Goal: Complete application form

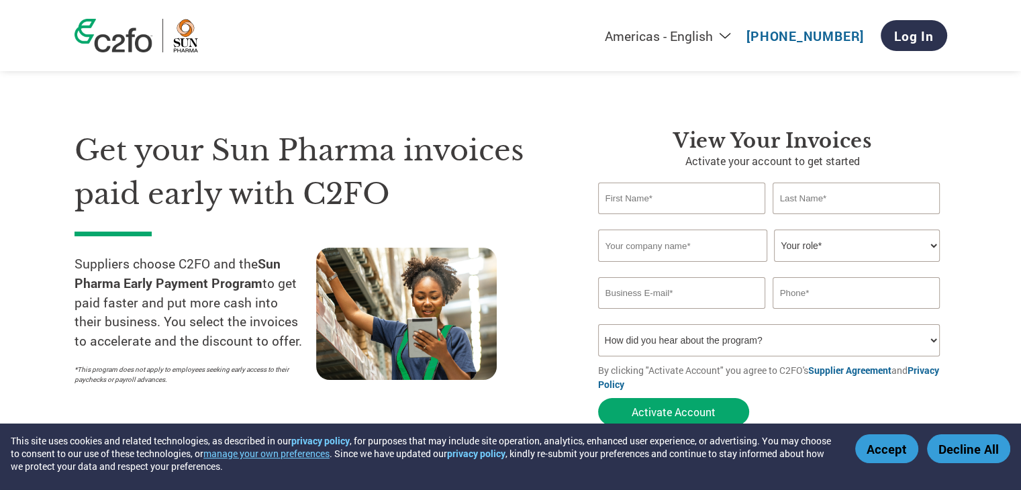
scroll to position [67, 0]
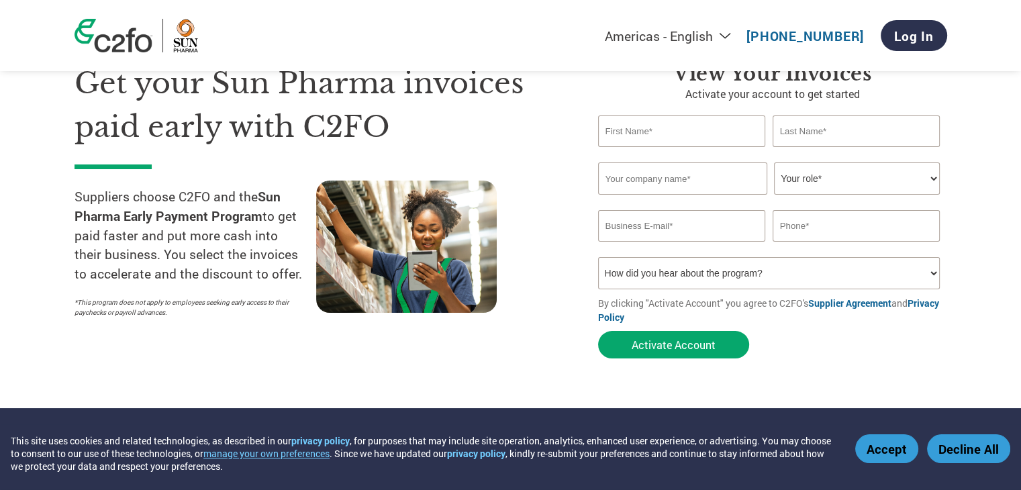
click at [661, 130] on input "text" at bounding box center [682, 131] width 168 height 32
type input "[PERSON_NAME]"
drag, startPoint x: 807, startPoint y: 120, endPoint x: 809, endPoint y: 134, distance: 13.6
click at [808, 119] on input "text" at bounding box center [856, 131] width 168 height 32
type input "AGGARWAL"
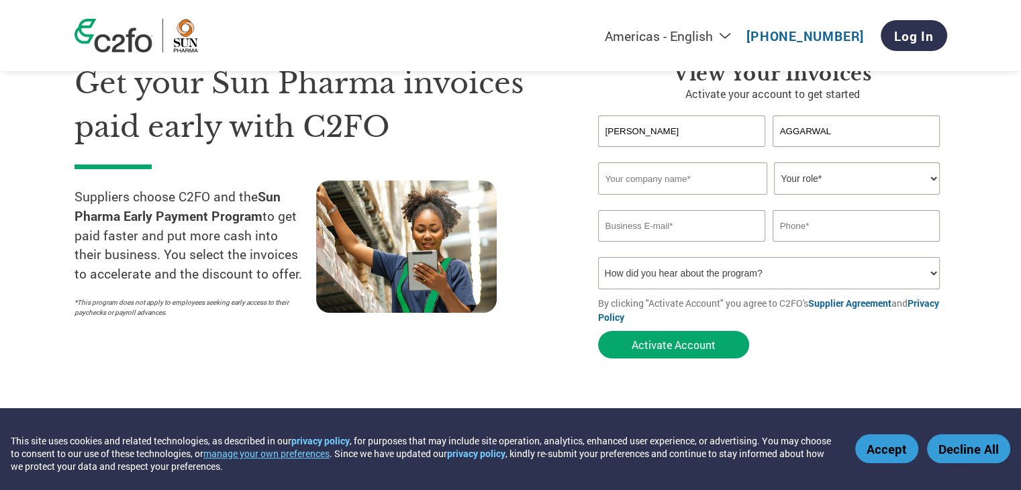
click at [664, 131] on input "[PERSON_NAME]" at bounding box center [682, 131] width 168 height 32
type input "[PERSON_NAME]"
type input "Aggarwal"
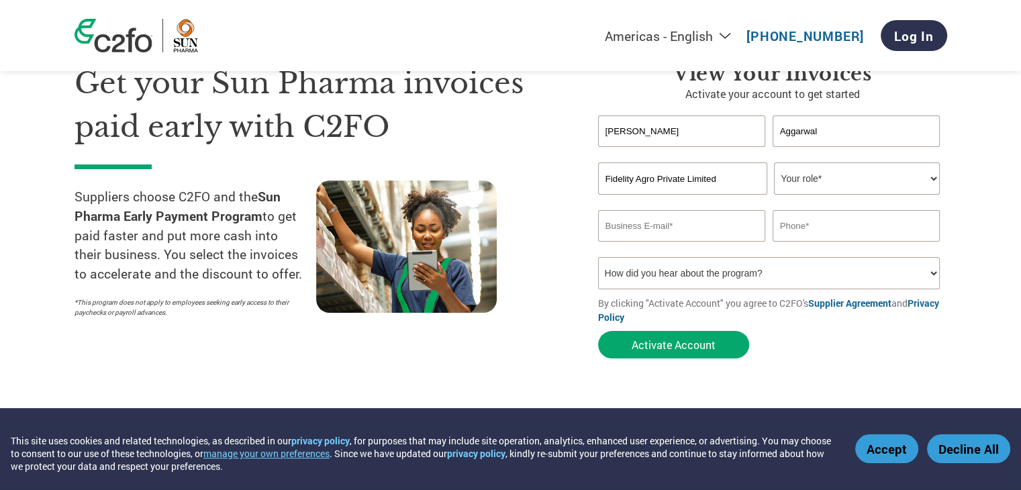
type input "Fidelity Agro Private Limited"
drag, startPoint x: 867, startPoint y: 183, endPoint x: 854, endPoint y: 189, distance: 14.7
click at [867, 183] on select "Your role* CFO Controller Credit Manager Finance Director Treasurer CEO Preside…" at bounding box center [857, 178] width 166 height 32
select select "OWNER_FOUNDER"
click at [774, 162] on select "Your role* CFO Controller Credit Manager Finance Director Treasurer CEO Preside…" at bounding box center [857, 178] width 166 height 32
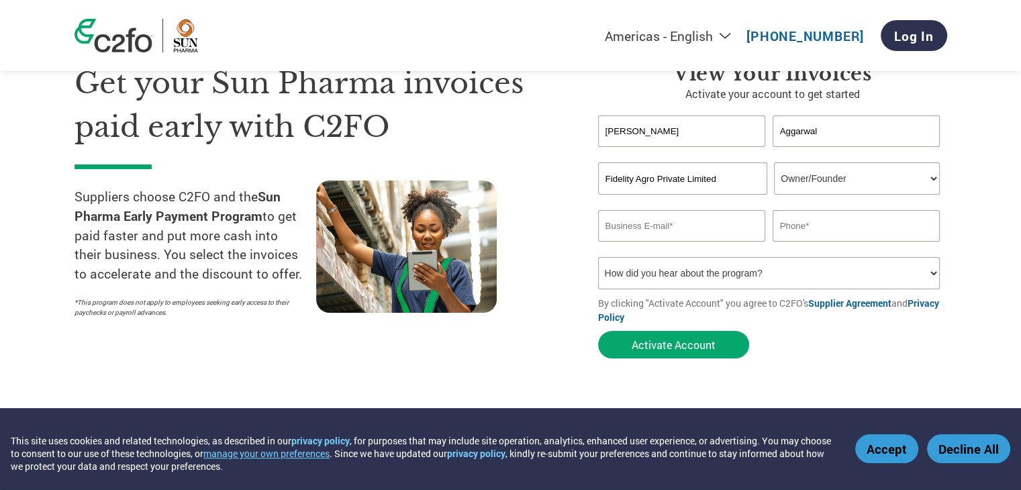
click at [654, 225] on input "email" at bounding box center [682, 226] width 168 height 32
type input "[PERSON_NAME][EMAIL_ADDRESS][DOMAIN_NAME]"
type input "9996123092"
click at [831, 266] on select "How did you hear about the program? Received a letter Email Social Media Online…" at bounding box center [769, 273] width 342 height 32
select select "Email"
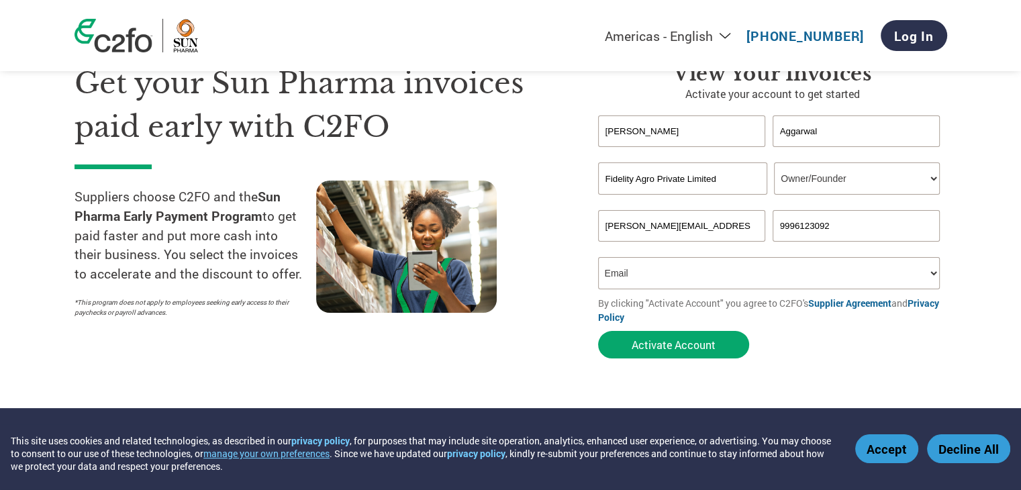
click at [598, 257] on select "How did you hear about the program? Received a letter Email Social Media Online…" at bounding box center [769, 273] width 342 height 32
click at [693, 353] on button "Activate Account" at bounding box center [673, 345] width 151 height 28
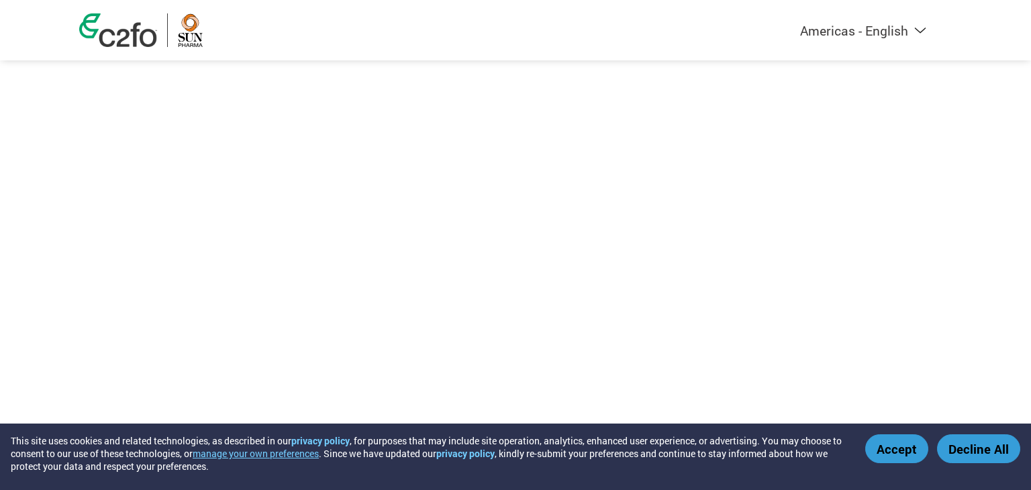
click at [907, 456] on button "Accept" at bounding box center [896, 448] width 63 height 29
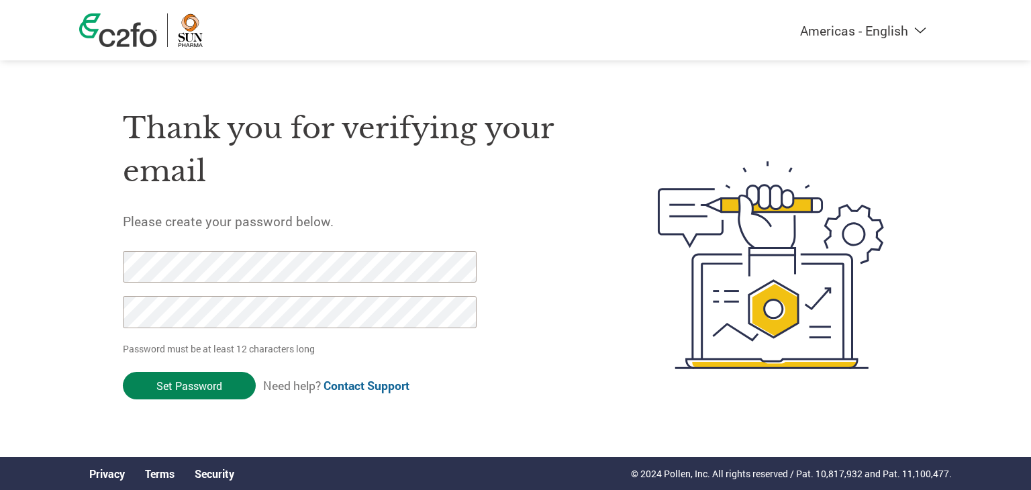
click at [207, 382] on input "Set Password" at bounding box center [189, 386] width 133 height 28
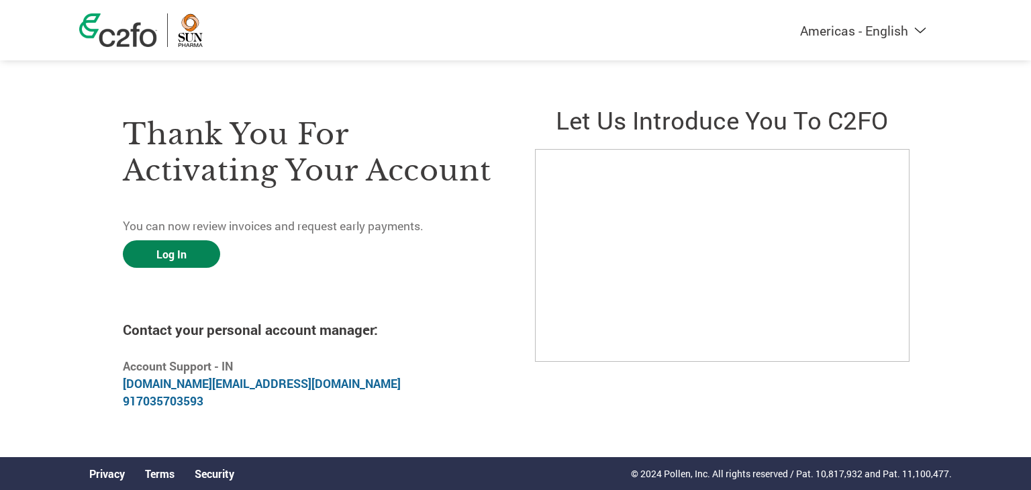
click at [188, 253] on link "Log In" at bounding box center [171, 254] width 97 height 28
